Goal: Transaction & Acquisition: Book appointment/travel/reservation

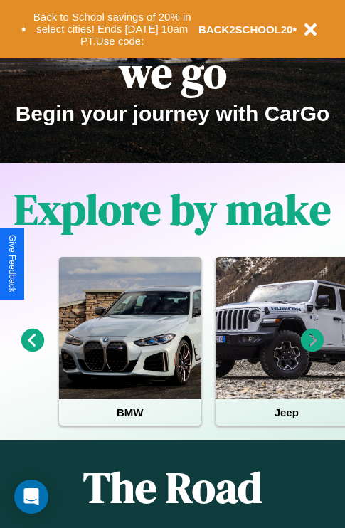
scroll to position [219, 0]
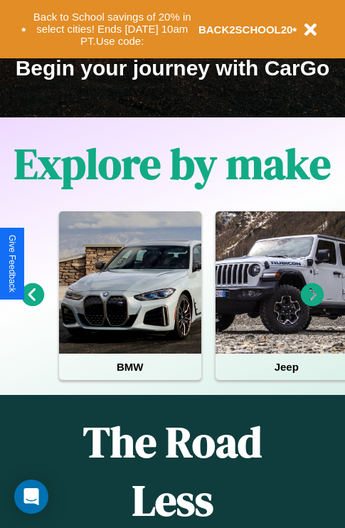
click at [312, 304] on icon at bounding box center [312, 294] width 23 height 23
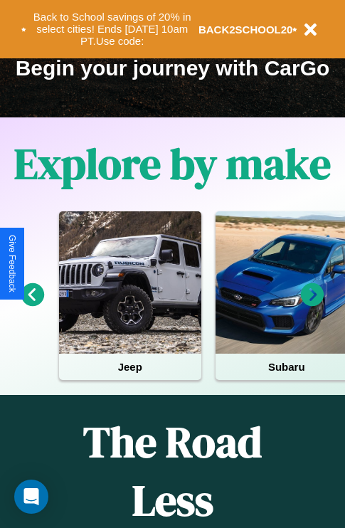
click at [312, 304] on icon at bounding box center [312, 294] width 23 height 23
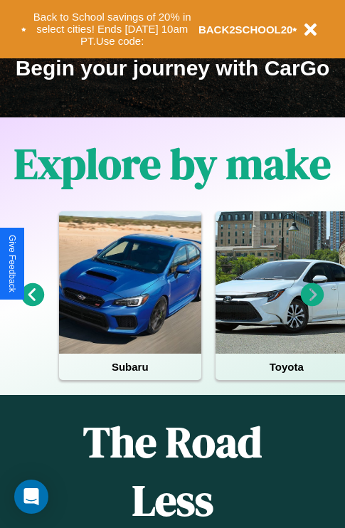
click at [312, 304] on icon at bounding box center [312, 294] width 23 height 23
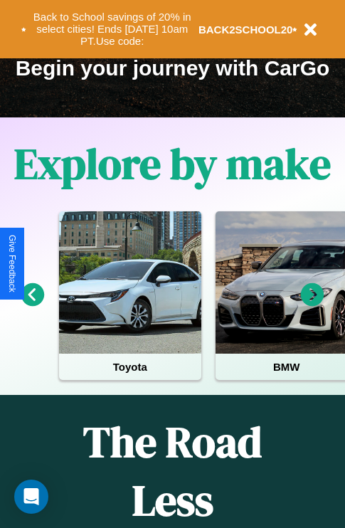
click at [312, 304] on icon at bounding box center [312, 294] width 23 height 23
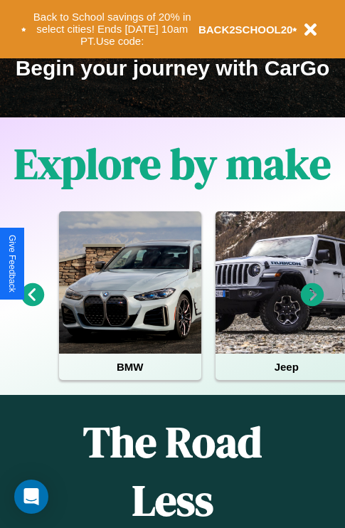
click at [312, 304] on icon at bounding box center [312, 294] width 23 height 23
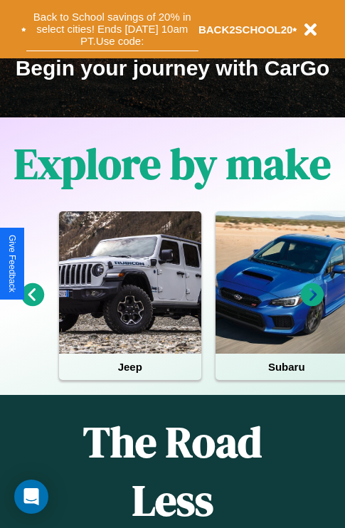
click at [112, 29] on button "Back to School savings of 20% in select cities! Ends [DATE] 10am PT. Use code:" at bounding box center [112, 29] width 172 height 44
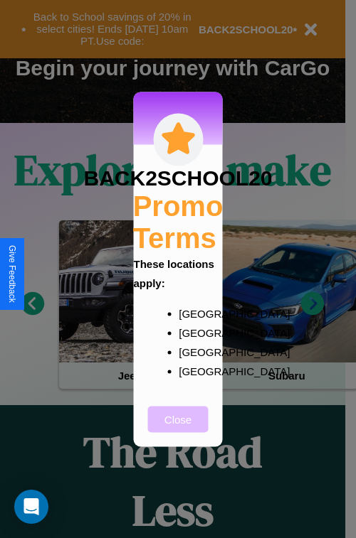
click at [178, 429] on button "Close" at bounding box center [178, 419] width 60 height 26
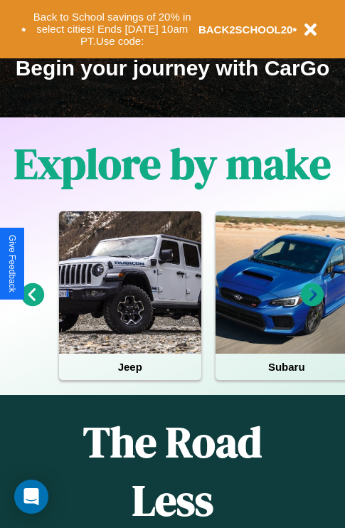
click at [312, 304] on icon at bounding box center [312, 294] width 23 height 23
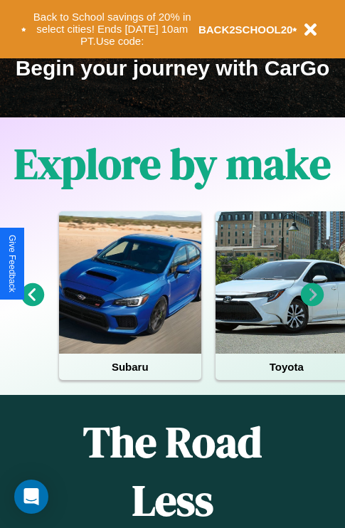
click at [32, 304] on icon at bounding box center [32, 294] width 23 height 23
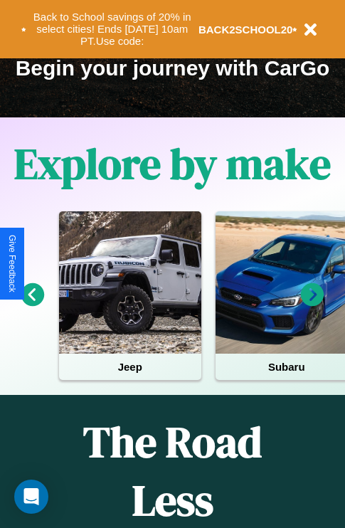
click at [32, 304] on icon at bounding box center [32, 294] width 23 height 23
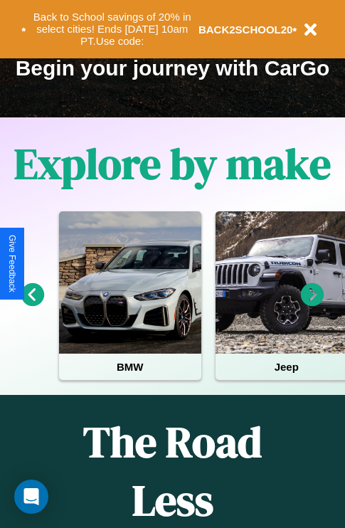
click at [32, 304] on icon at bounding box center [32, 294] width 23 height 23
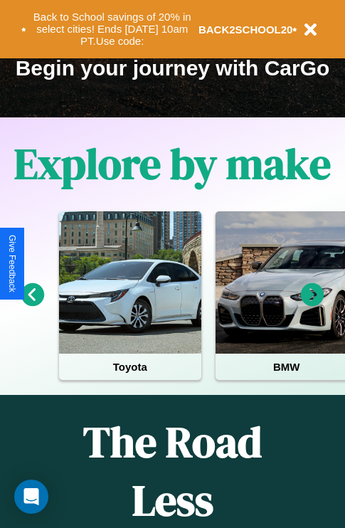
click at [312, 304] on icon at bounding box center [312, 294] width 23 height 23
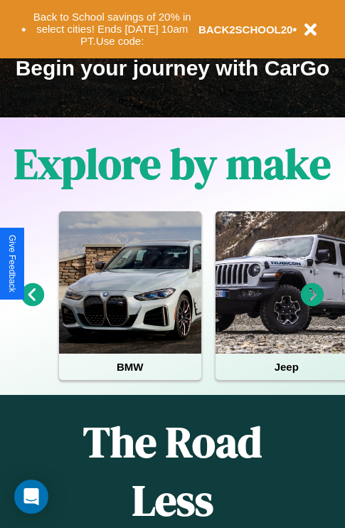
scroll to position [80, 169]
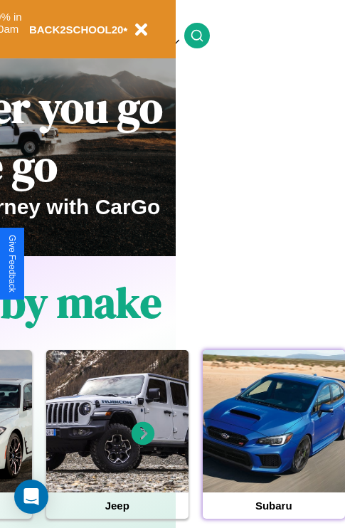
click at [273, 443] on div at bounding box center [274, 421] width 142 height 142
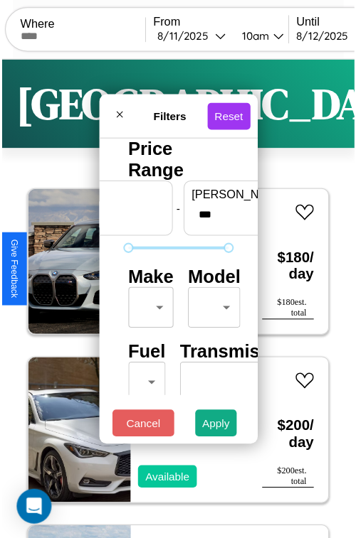
scroll to position [42, 0]
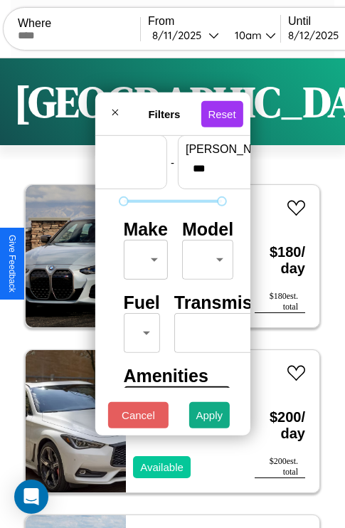
click at [143, 256] on body "CarGo Where From [DATE] 10am Until [DATE] 10am Become a Host Login Sign Up Lond…" at bounding box center [172, 293] width 345 height 587
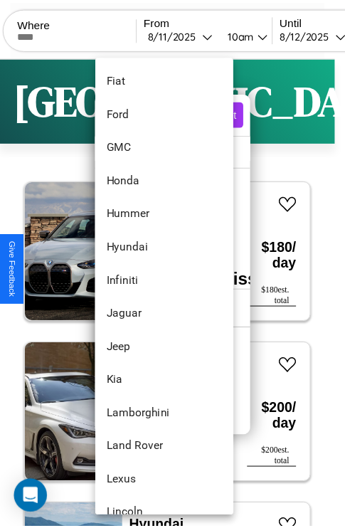
scroll to position [573, 0]
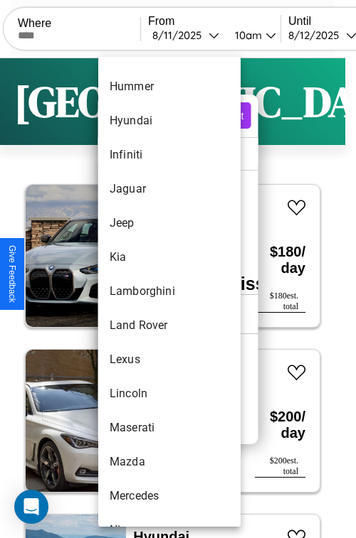
click at [142, 292] on li "Lamborghini" at bounding box center [169, 292] width 142 height 34
type input "**********"
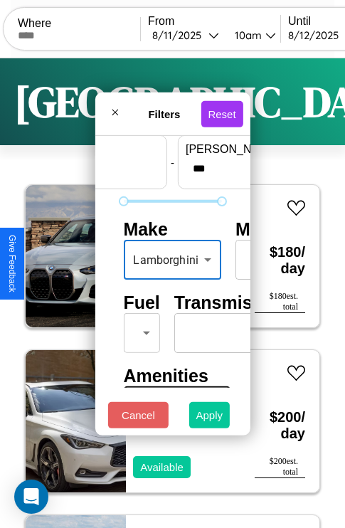
click at [210, 418] on button "Apply" at bounding box center [209, 415] width 41 height 26
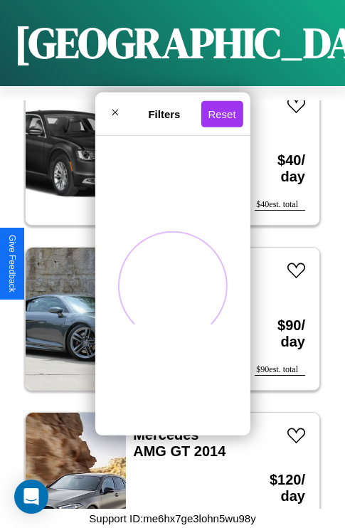
scroll to position [8964, 0]
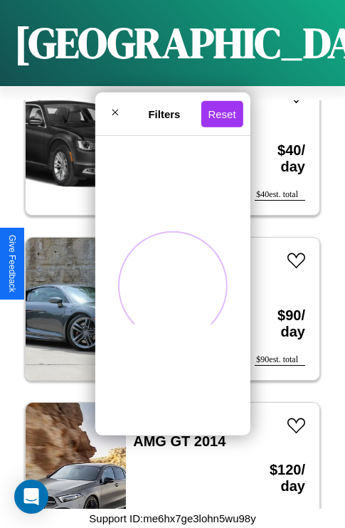
click at [144, 251] on span at bounding box center [172, 286] width 141 height 141
